Goal: Information Seeking & Learning: Check status

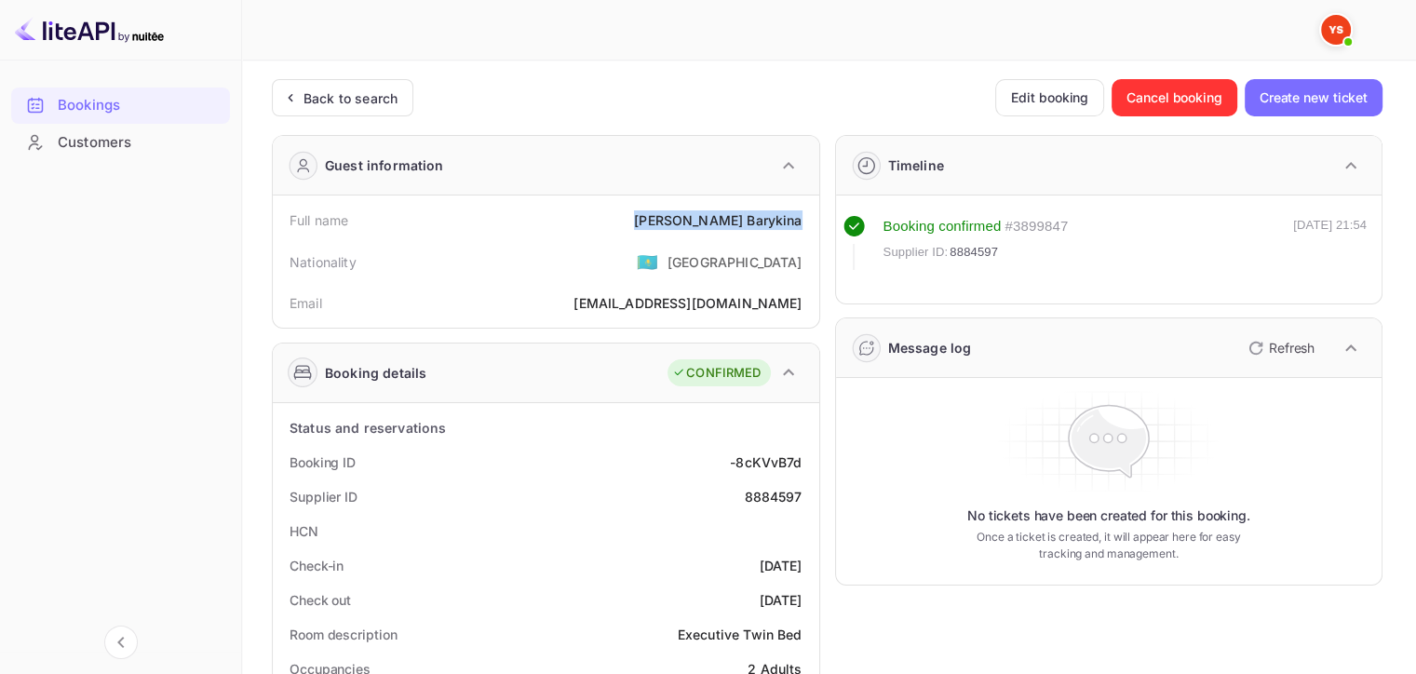
drag, startPoint x: 682, startPoint y: 217, endPoint x: 805, endPoint y: 227, distance: 124.2
click at [805, 227] on div "Full name [PERSON_NAME]" at bounding box center [546, 220] width 532 height 34
copy div "[PERSON_NAME]"
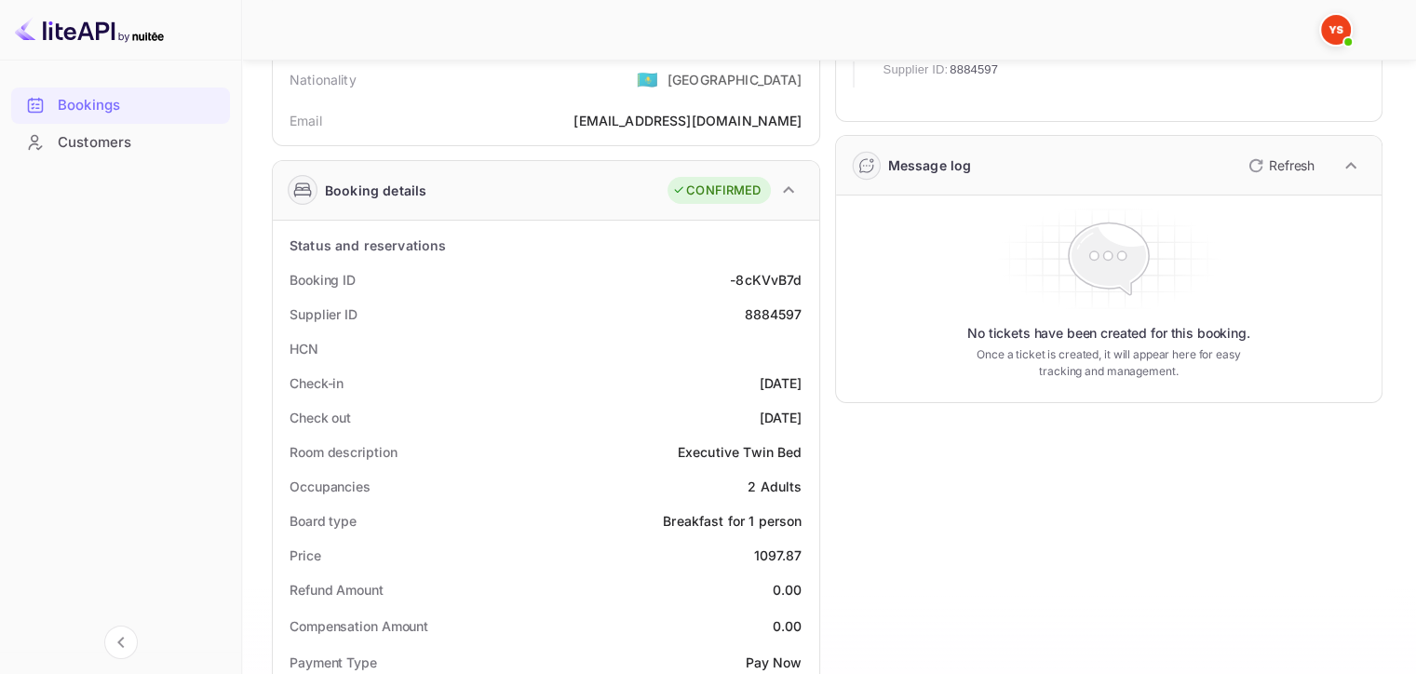
scroll to position [205, 0]
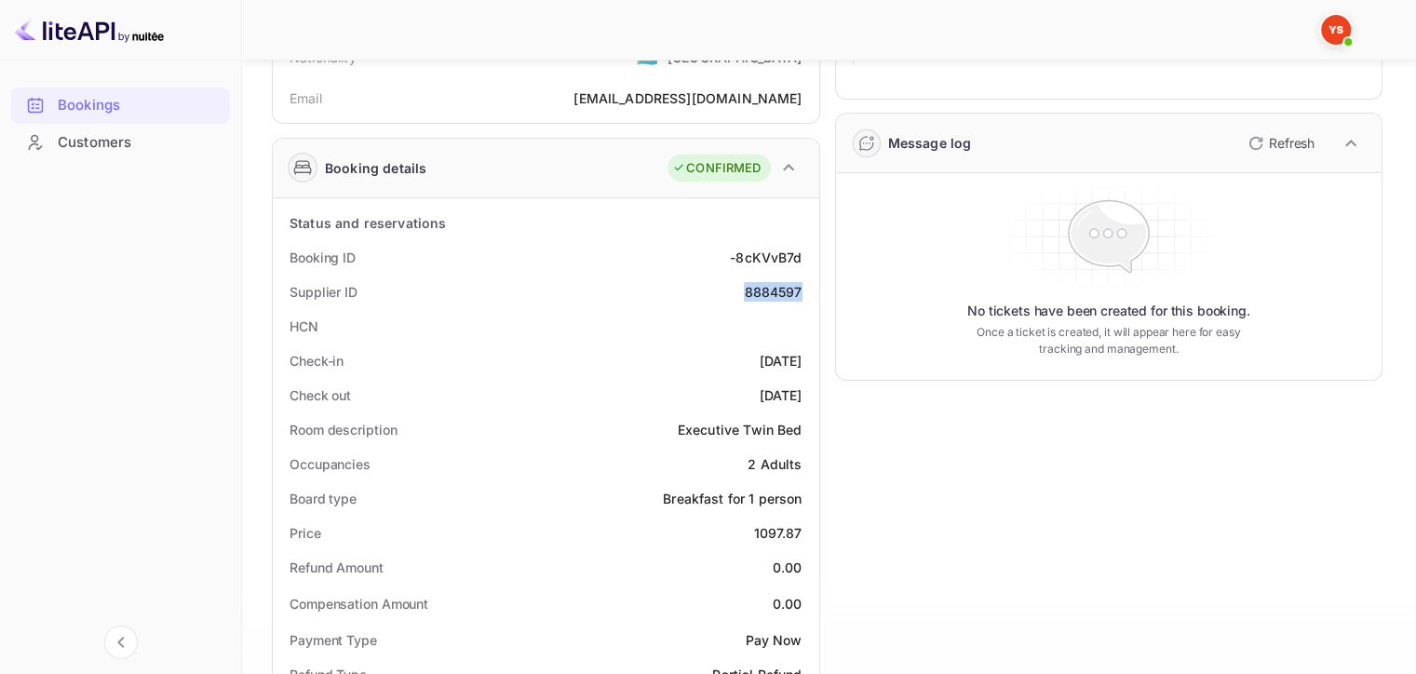
drag, startPoint x: 748, startPoint y: 287, endPoint x: 803, endPoint y: 296, distance: 55.7
click at [803, 296] on div "Supplier ID 8884597" at bounding box center [546, 292] width 532 height 34
copy div "8884597"
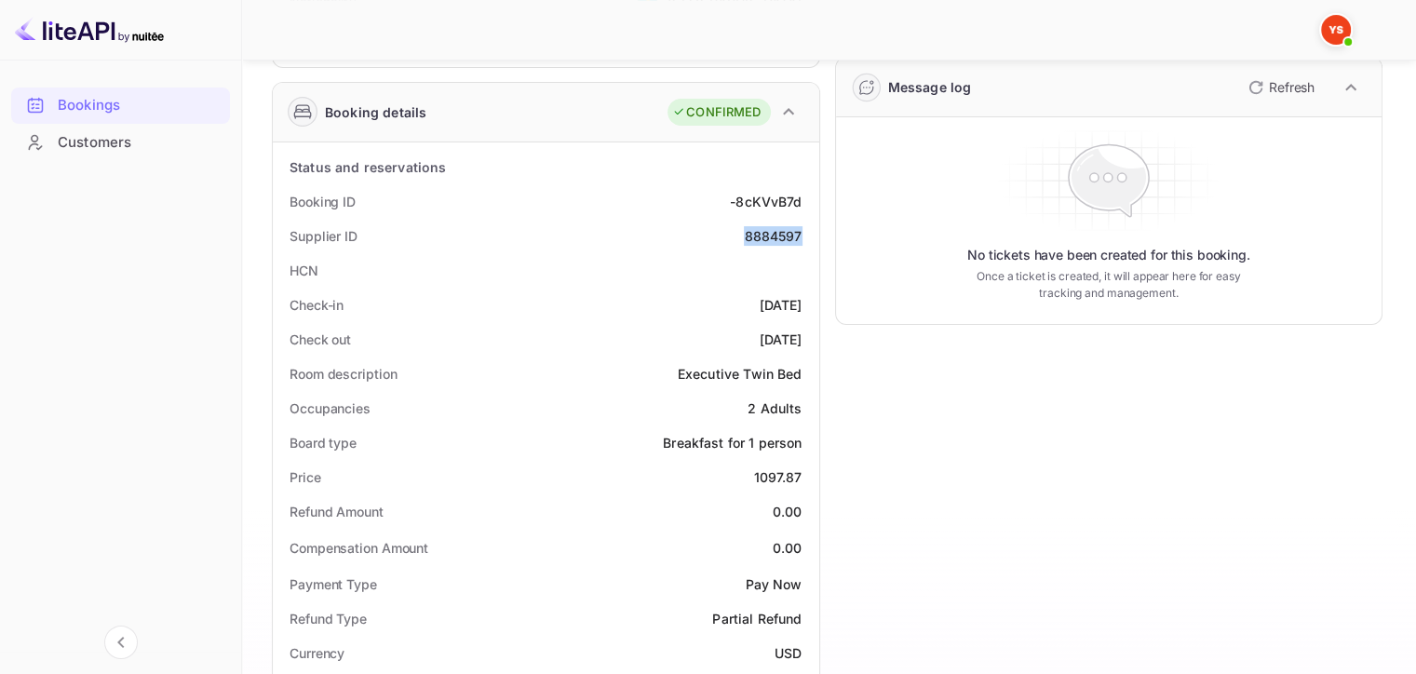
scroll to position [301, 0]
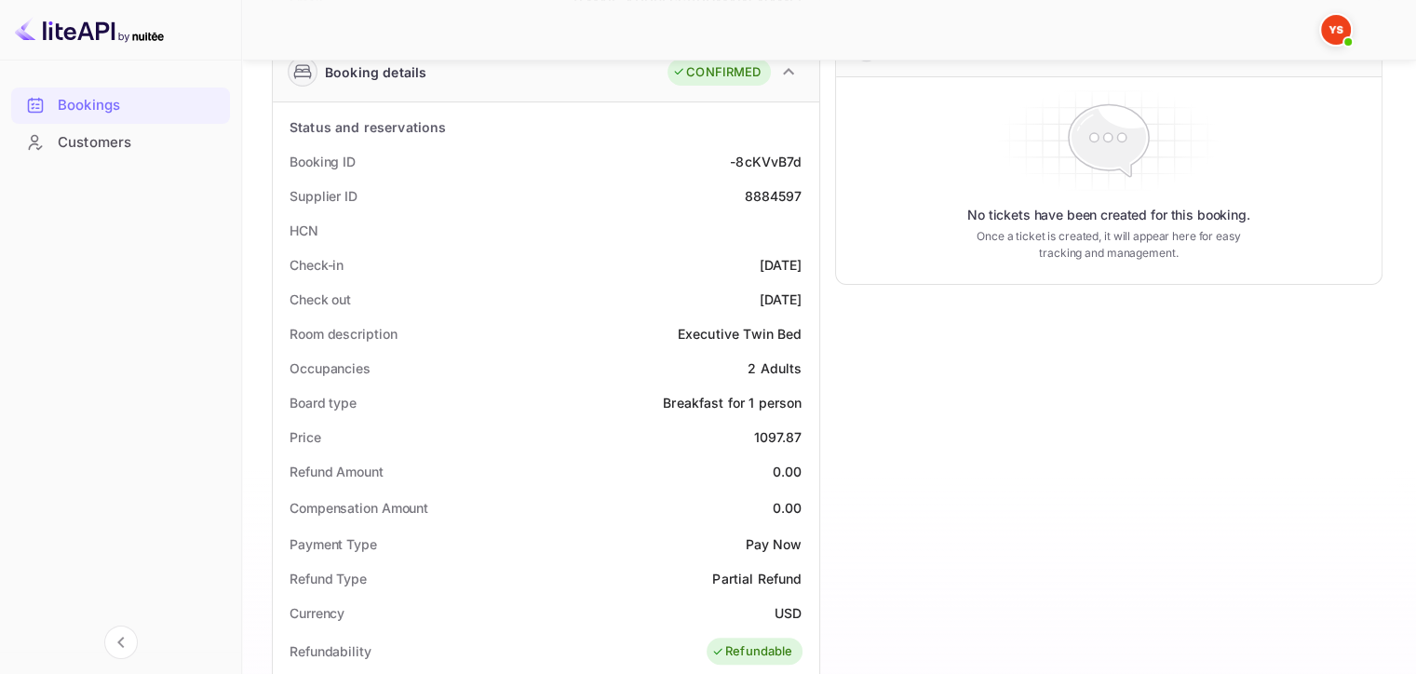
click at [717, 376] on div "Occupancies 2 Adults" at bounding box center [546, 368] width 532 height 34
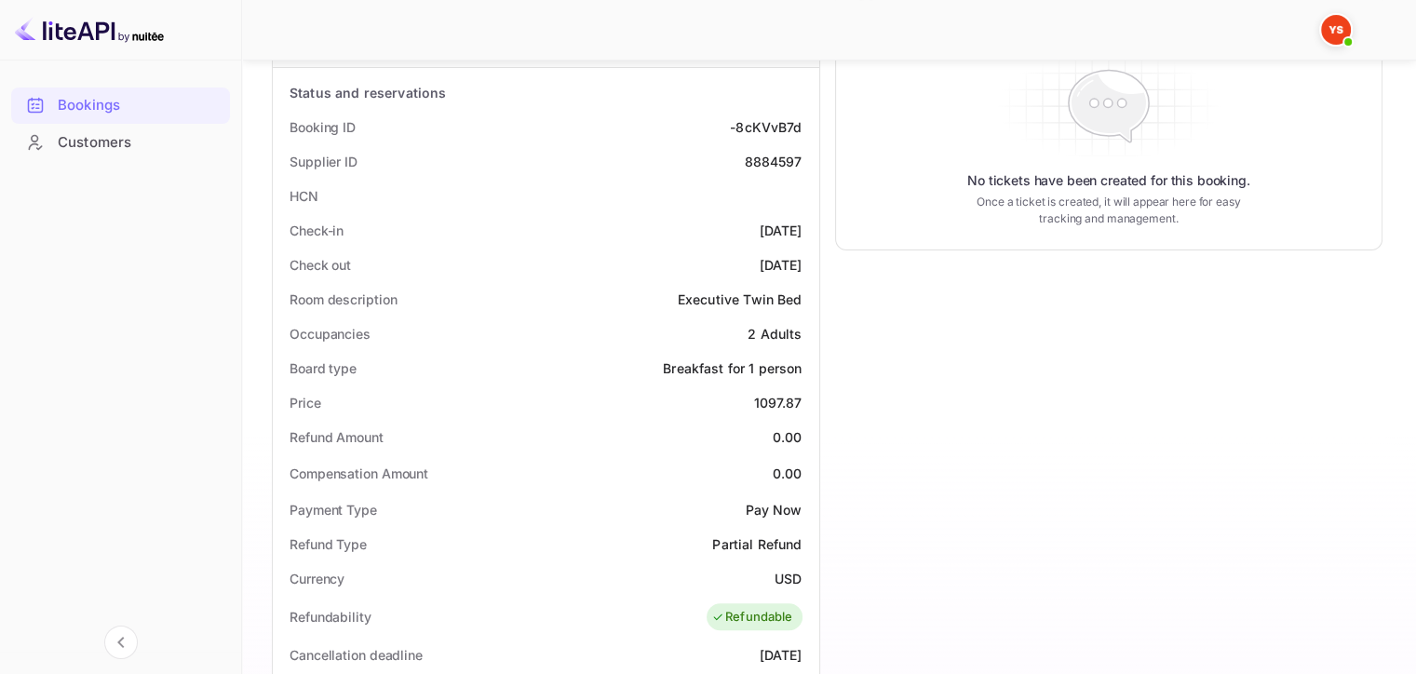
scroll to position [353, 0]
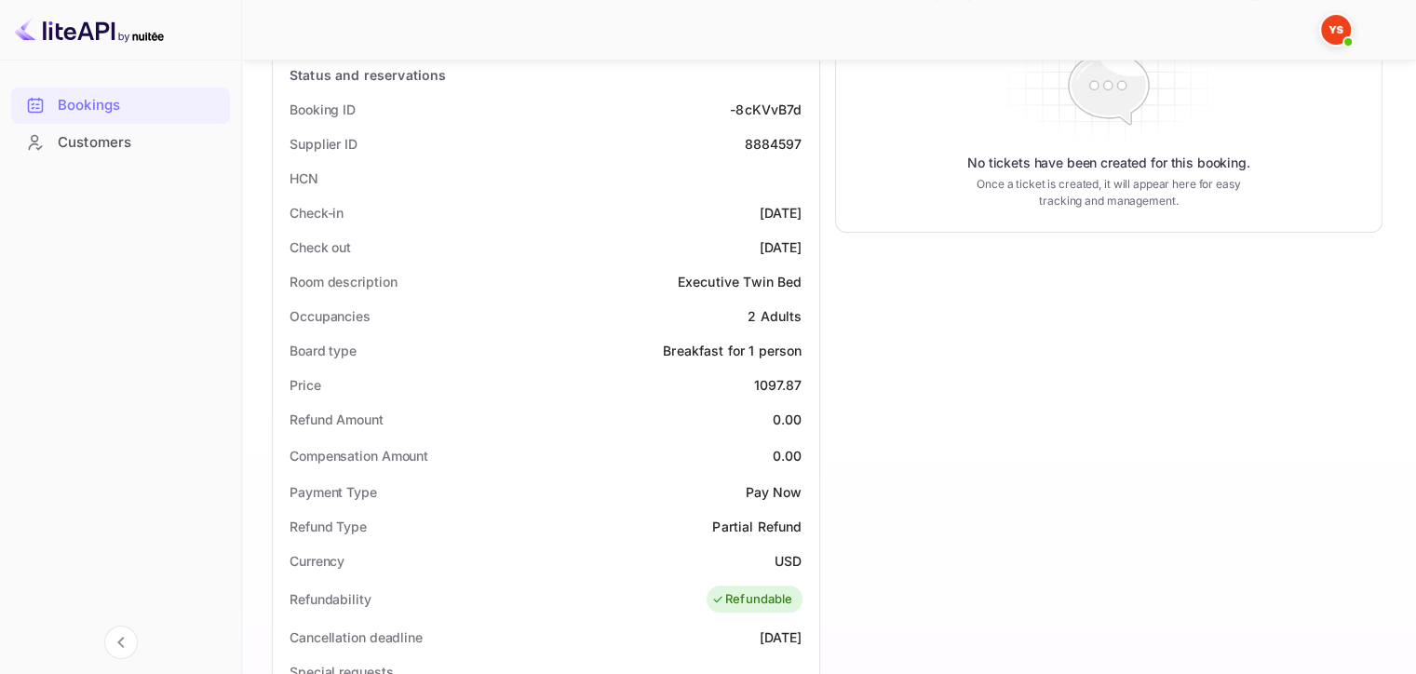
drag, startPoint x: 726, startPoint y: 209, endPoint x: 804, endPoint y: 239, distance: 84.0
click at [804, 239] on div "Status and reservations Booking ID -8cKVvB7d Supplier ID 8884597 HCN Check-in […" at bounding box center [546, 623] width 532 height 1130
click at [804, 239] on div "Check out [DATE]" at bounding box center [546, 247] width 532 height 34
